Goal: Navigation & Orientation: Find specific page/section

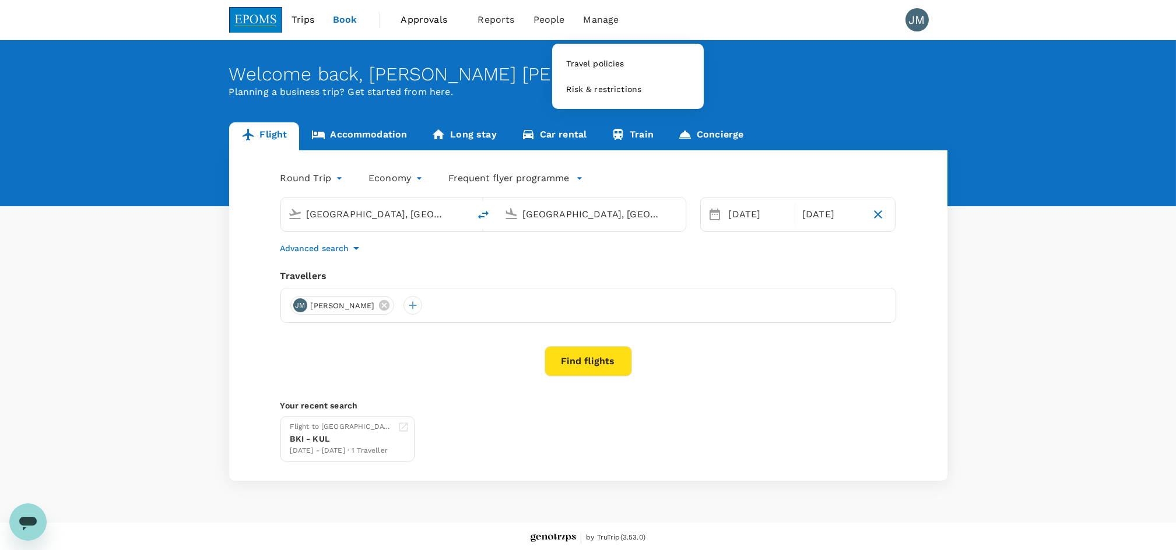
click at [600, 25] on span "Manage" at bounding box center [601, 20] width 36 height 14
click at [598, 22] on span "Manage" at bounding box center [601, 20] width 36 height 14
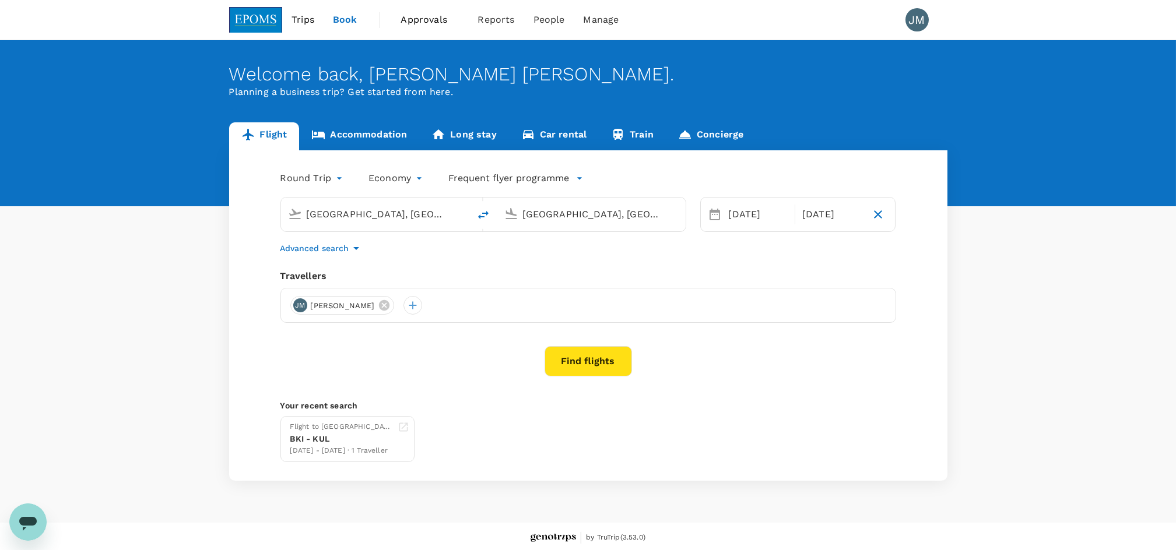
click at [410, 19] on span "Approvals" at bounding box center [430, 20] width 58 height 14
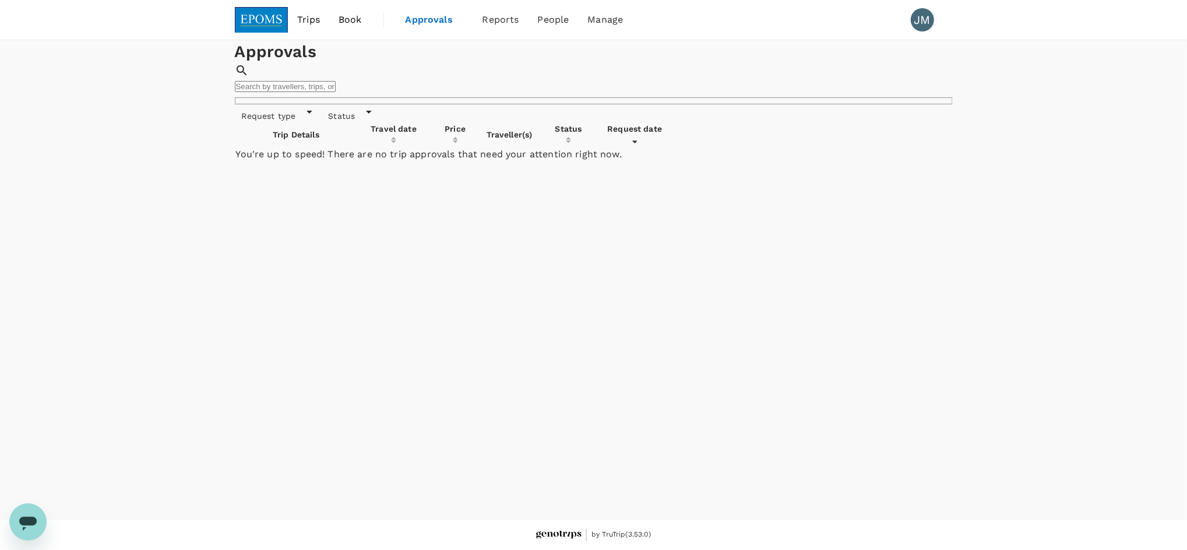
click at [302, 122] on div "Request type" at bounding box center [276, 113] width 82 height 17
click at [347, 122] on div "Status" at bounding box center [348, 113] width 55 height 17
click at [461, 64] on h1 "Approvals" at bounding box center [594, 51] width 718 height 23
click at [512, 13] on span "Reports" at bounding box center [501, 20] width 37 height 14
click at [509, 62] on link "Bookings" at bounding box center [529, 64] width 138 height 26
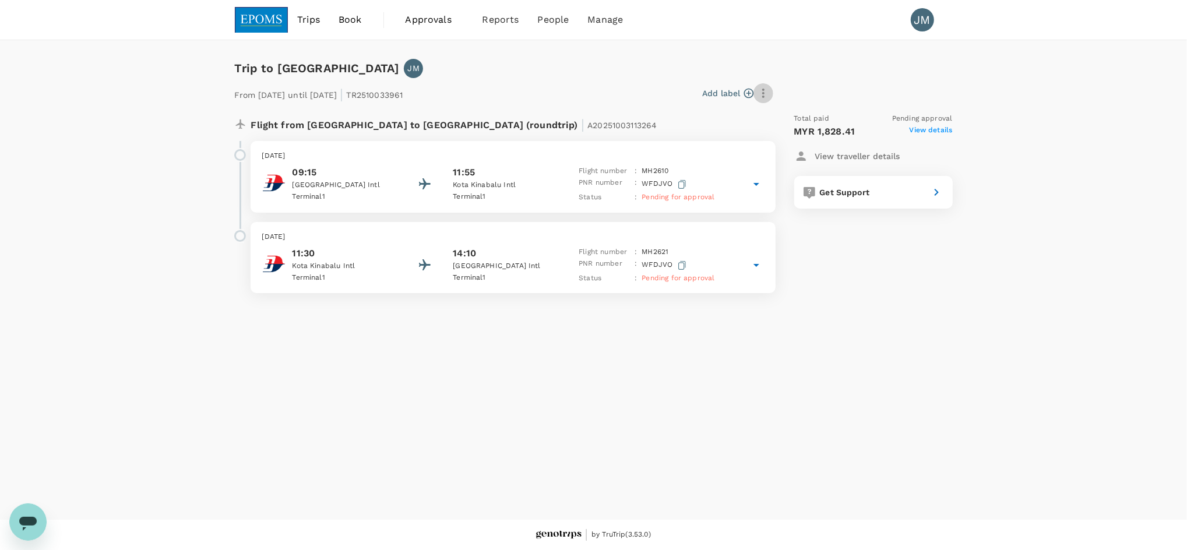
click at [765, 88] on icon "button" at bounding box center [764, 93] width 14 height 14
click at [761, 184] on div at bounding box center [593, 275] width 1187 height 550
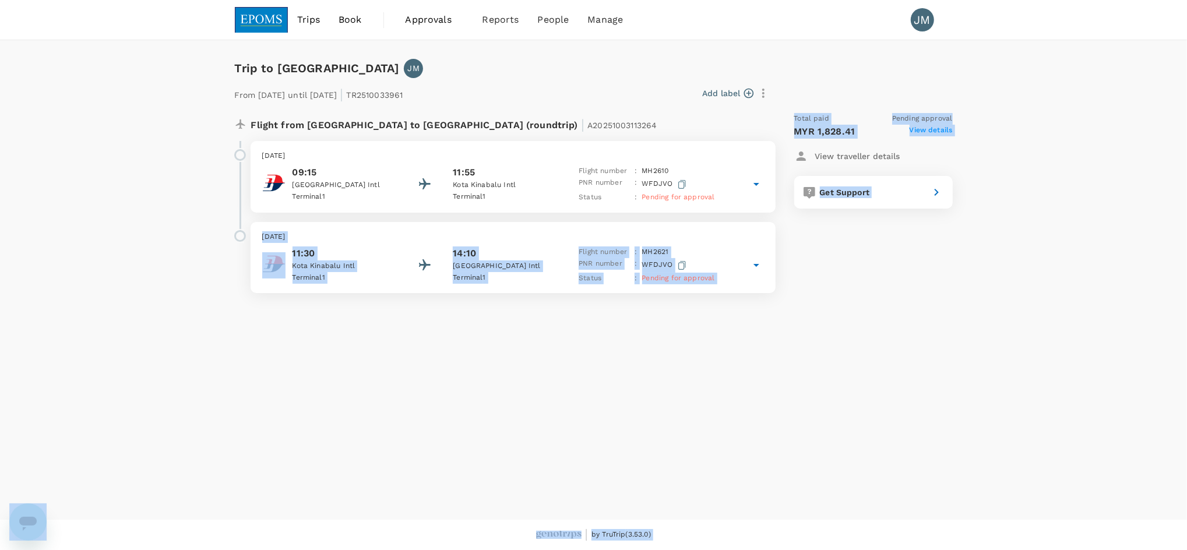
click at [762, 188] on icon at bounding box center [757, 184] width 14 height 14
